Goal: Information Seeking & Learning: Check status

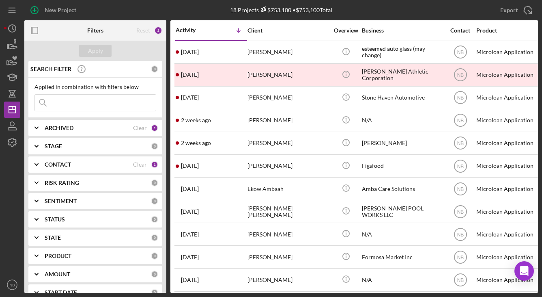
click at [535, 290] on div "Activity Icon/Table Sort Arrow Client Overview Business Contact Product Categor…" at bounding box center [355, 156] width 368 height 272
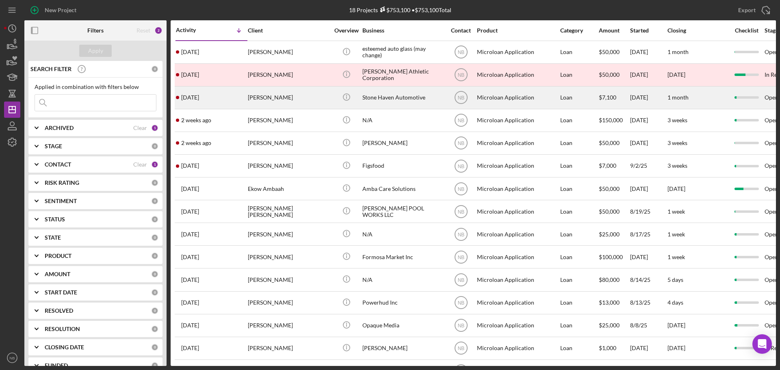
click at [398, 101] on div "Stone Haven Automotive" at bounding box center [402, 98] width 81 height 22
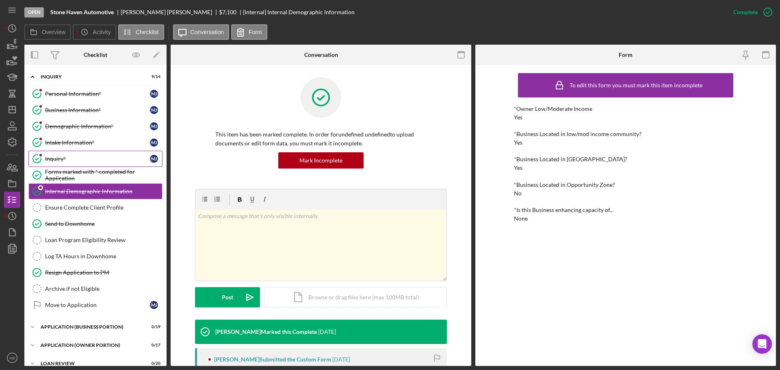
click at [83, 162] on div "Inquiry*" at bounding box center [97, 159] width 105 height 6
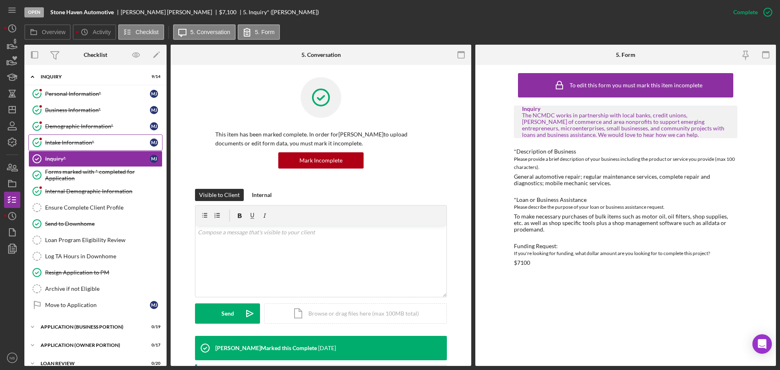
click at [97, 137] on link "Intake Information* Intake Information* [PERSON_NAME]" at bounding box center [95, 142] width 134 height 16
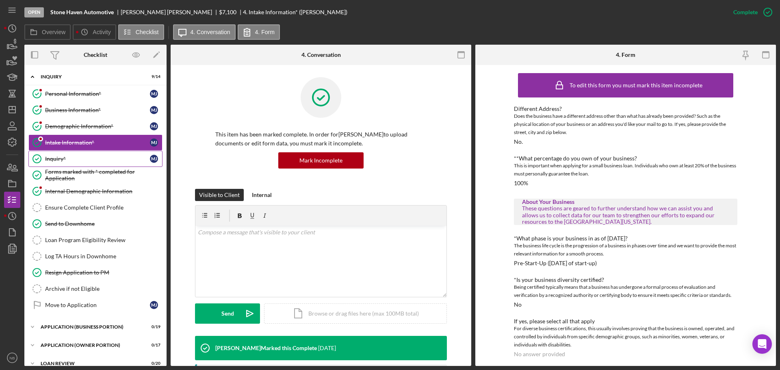
click at [77, 163] on link "Inquiry* Inquiry* [PERSON_NAME]" at bounding box center [95, 159] width 134 height 16
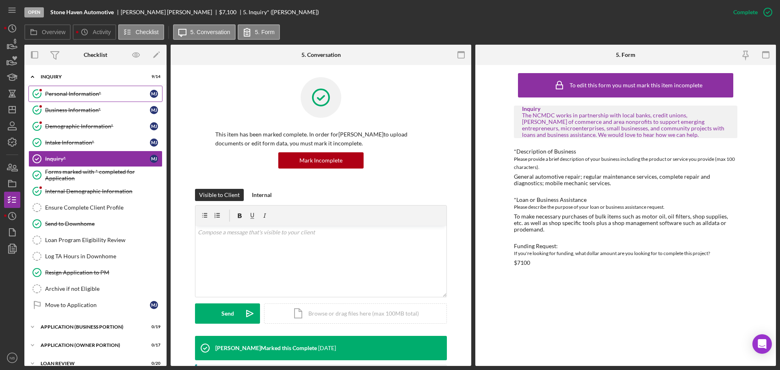
click at [59, 100] on link "Personal Information* Personal Information* [PERSON_NAME]" at bounding box center [95, 94] width 134 height 16
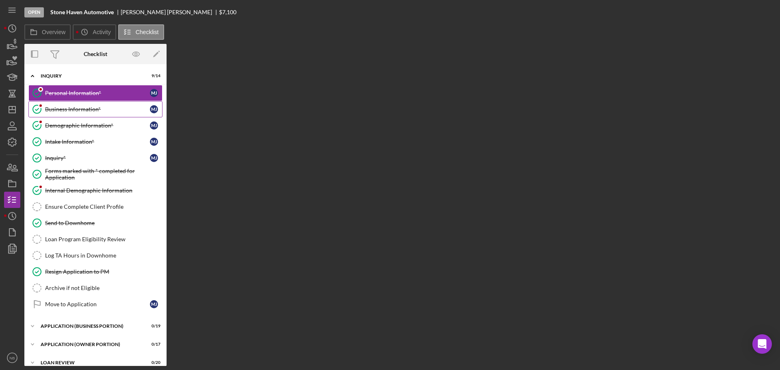
click at [63, 115] on link "Business Information* Business Information* [PERSON_NAME]" at bounding box center [95, 109] width 134 height 16
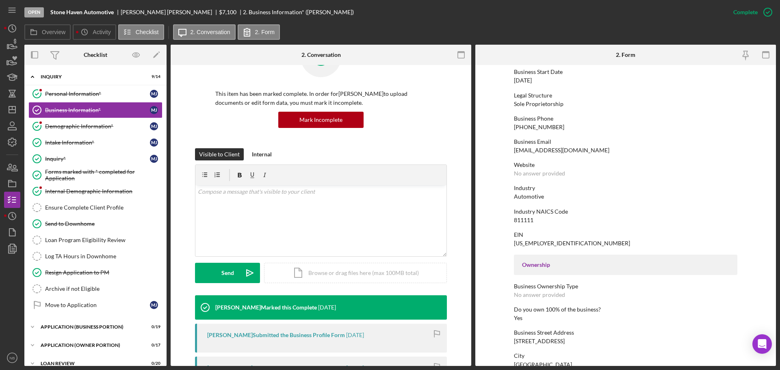
scroll to position [68, 0]
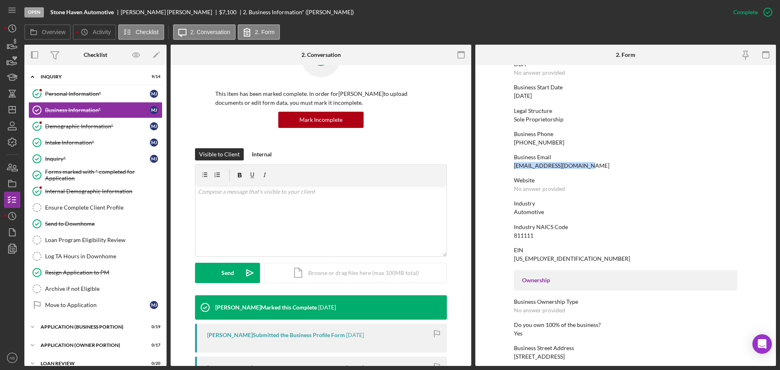
drag, startPoint x: 580, startPoint y: 164, endPoint x: 512, endPoint y: 169, distance: 68.0
click at [514, 169] on div "[EMAIL_ADDRESS][DOMAIN_NAME]" at bounding box center [561, 165] width 95 height 6
copy div "[EMAIL_ADDRESS][DOMAIN_NAME]"
click at [16, 111] on icon "Icon/Dashboard" at bounding box center [12, 109] width 20 height 20
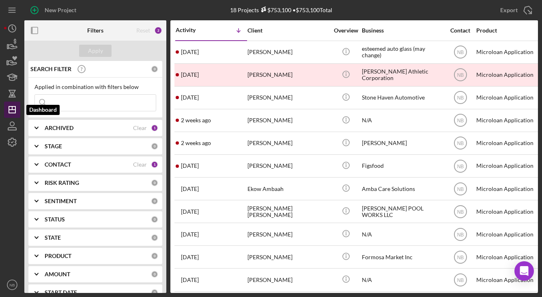
click at [11, 110] on line "button" at bounding box center [12, 110] width 6 height 0
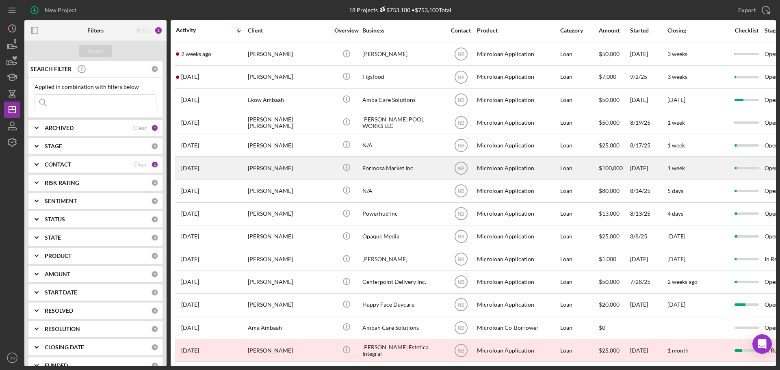
scroll to position [95, 0]
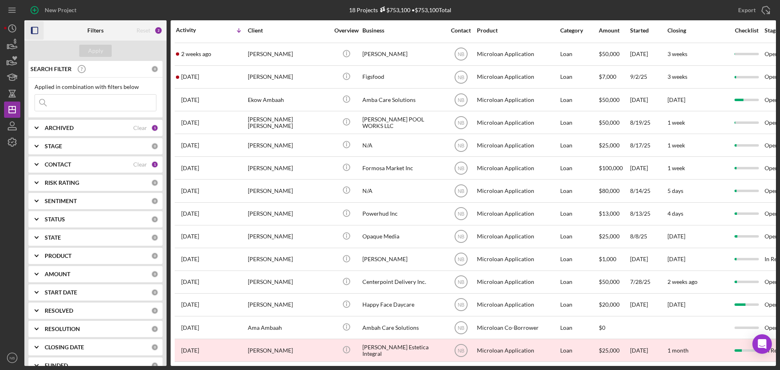
click at [37, 29] on icon "button" at bounding box center [35, 31] width 18 height 18
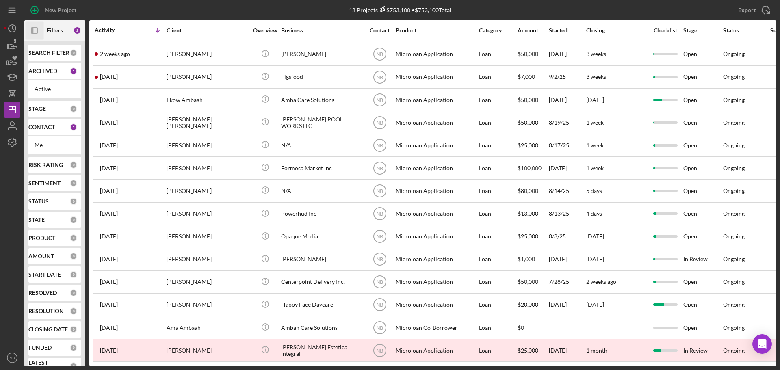
click at [29, 29] on icon "Icon/Panel Side Expand" at bounding box center [35, 31] width 18 height 18
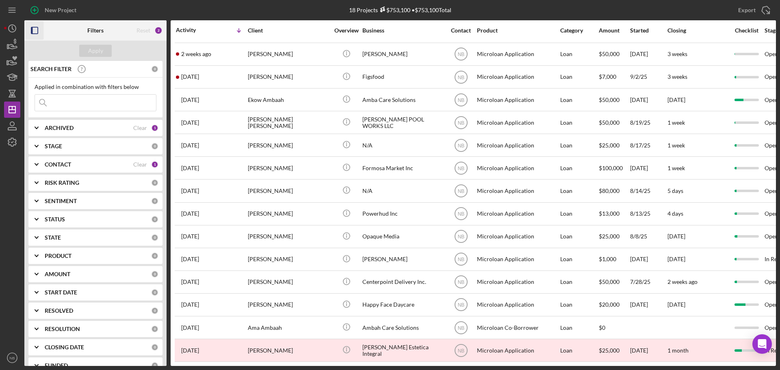
click at [40, 129] on icon "Icon/Expander" at bounding box center [36, 128] width 20 height 20
click at [37, 129] on polyline at bounding box center [36, 128] width 3 height 2
click at [37, 129] on icon "Icon/Expander" at bounding box center [36, 128] width 20 height 20
click at [37, 129] on polyline at bounding box center [36, 128] width 3 height 2
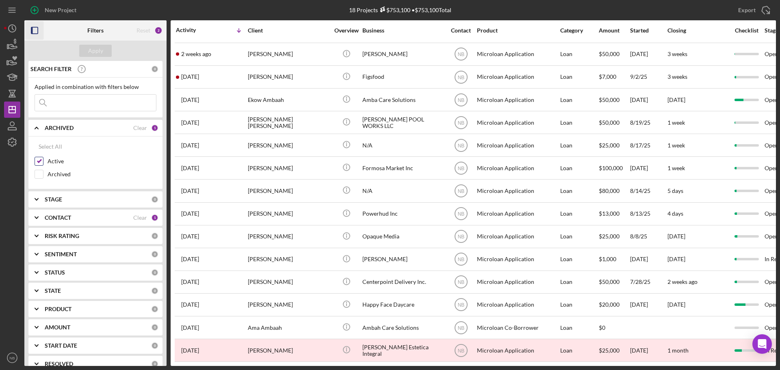
click at [40, 162] on input "Active" at bounding box center [39, 161] width 8 height 8
checkbox input "false"
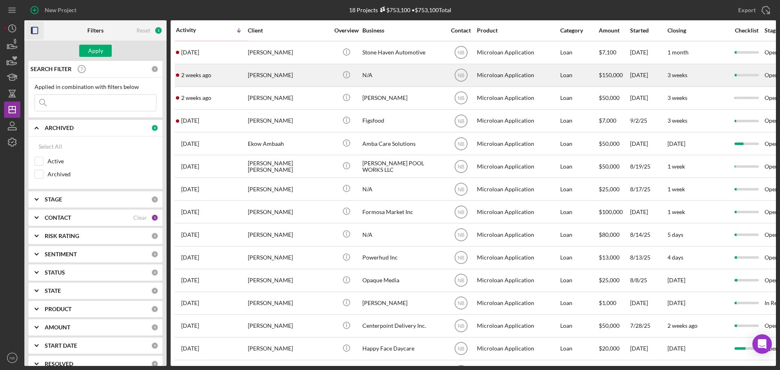
scroll to position [0, 0]
